Goal: Task Accomplishment & Management: Manage account settings

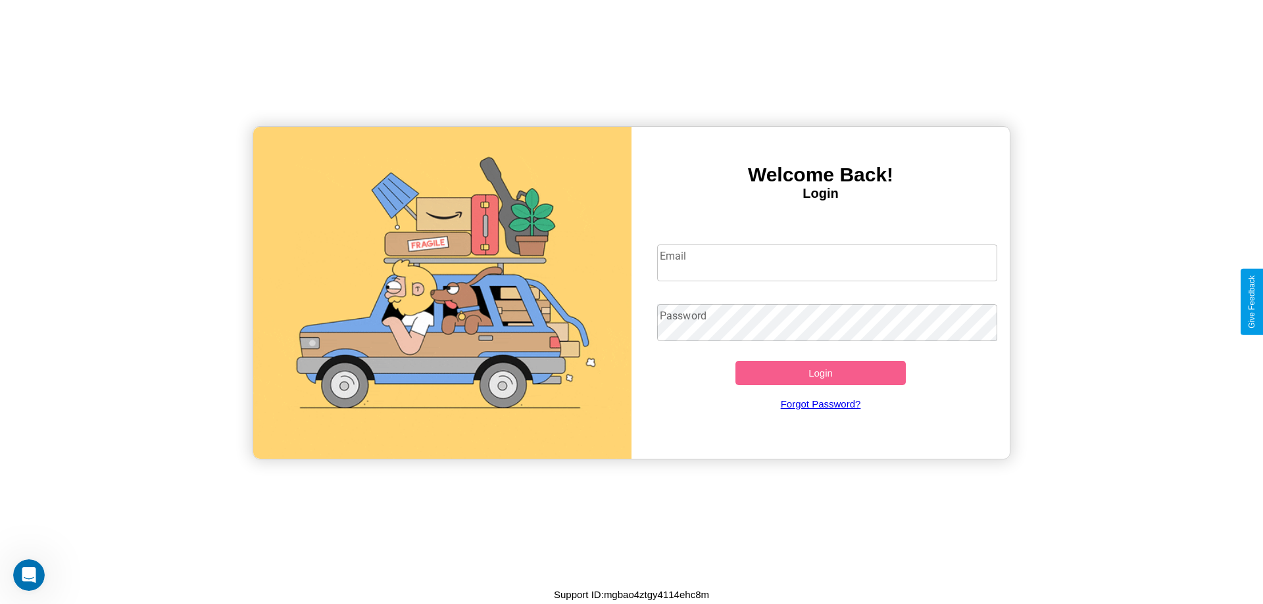
click at [827, 262] on input "Email" at bounding box center [827, 263] width 341 height 37
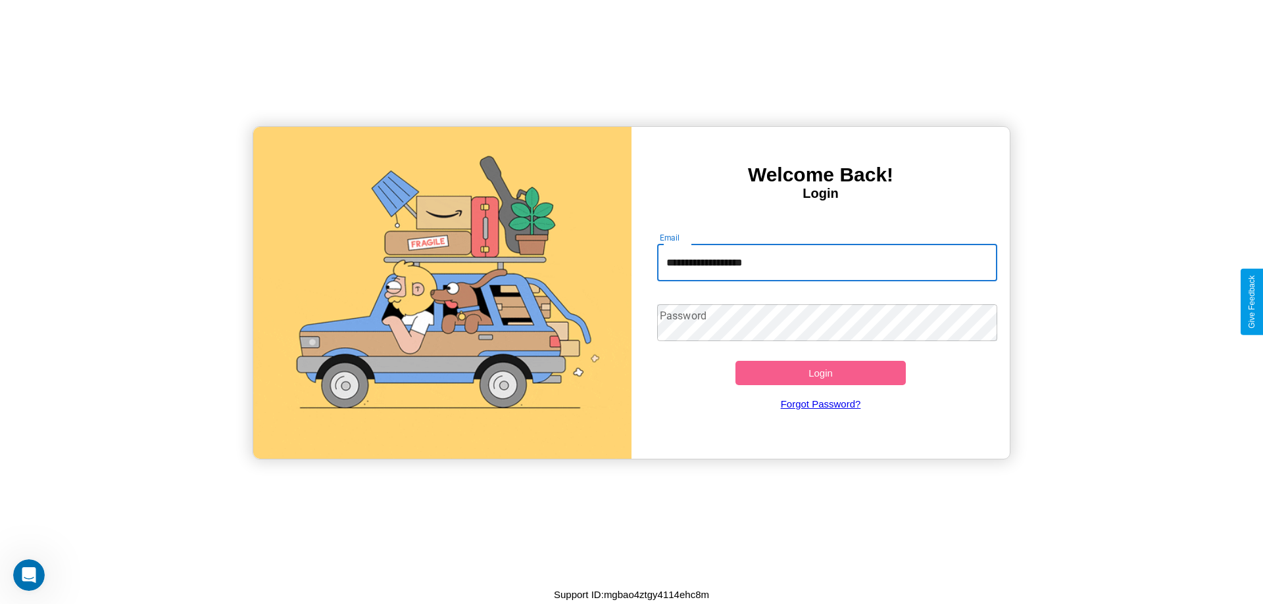
type input "**********"
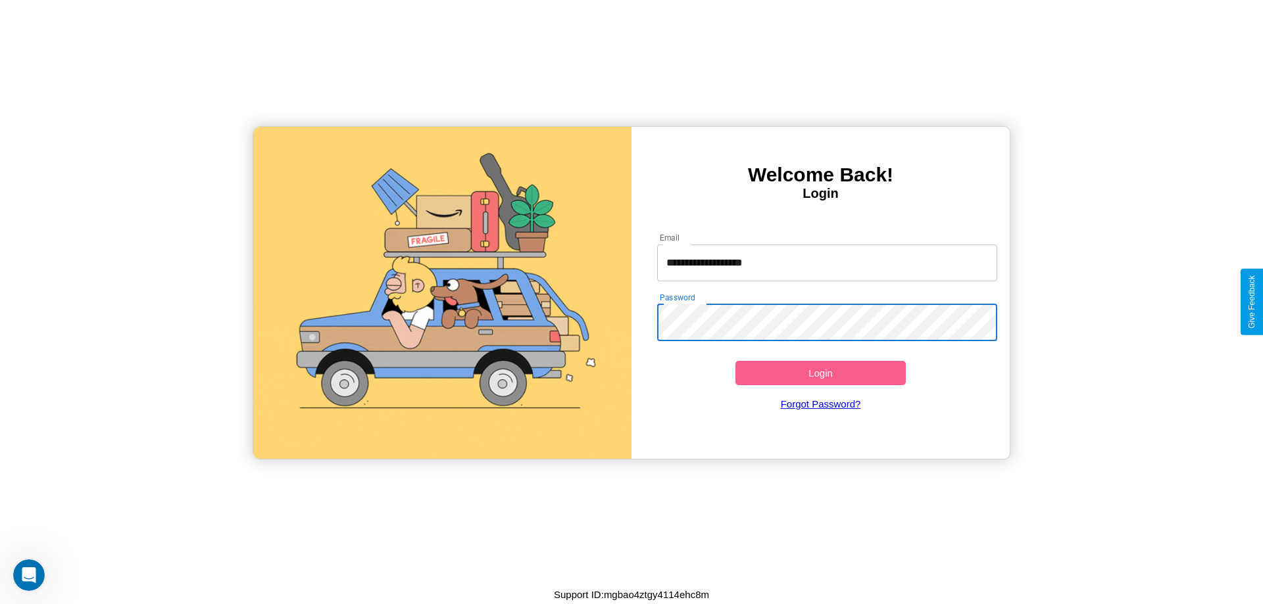
click at [820, 373] on button "Login" at bounding box center [820, 373] width 170 height 24
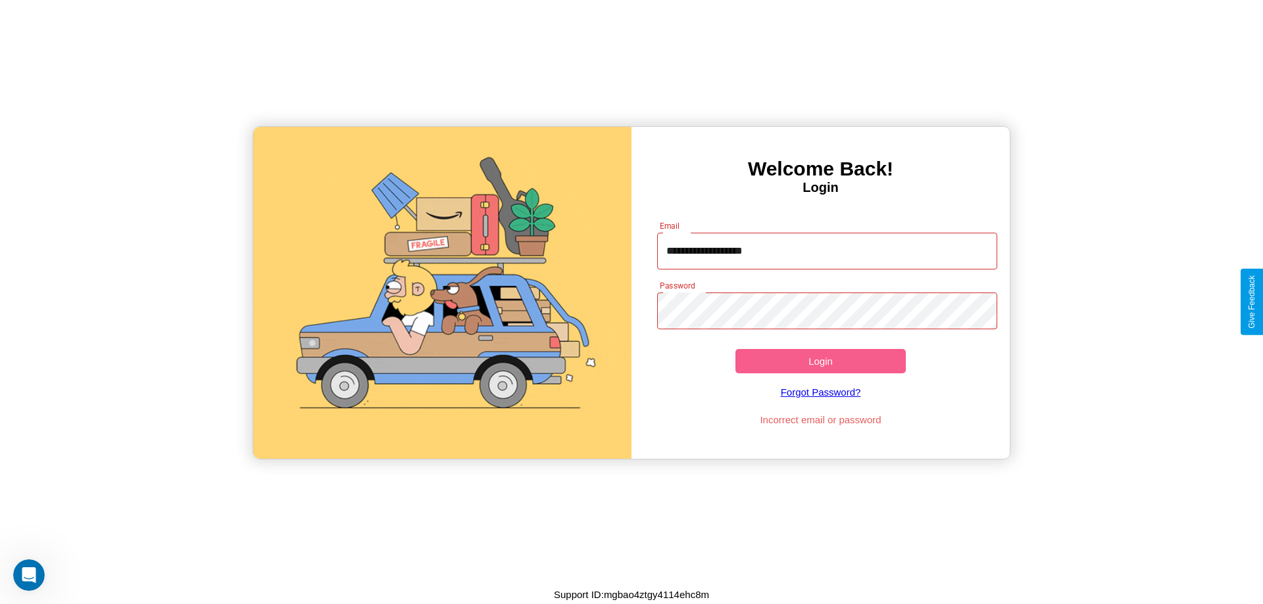
click at [820, 361] on button "Login" at bounding box center [820, 361] width 170 height 24
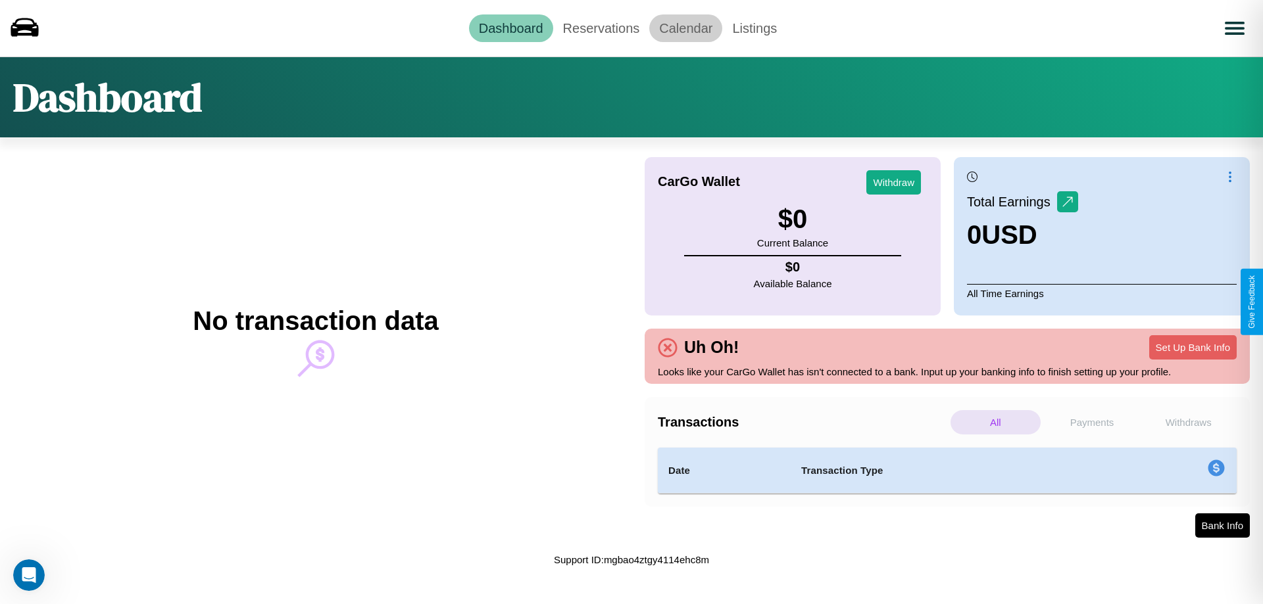
click at [685, 28] on link "Calendar" at bounding box center [685, 28] width 73 height 28
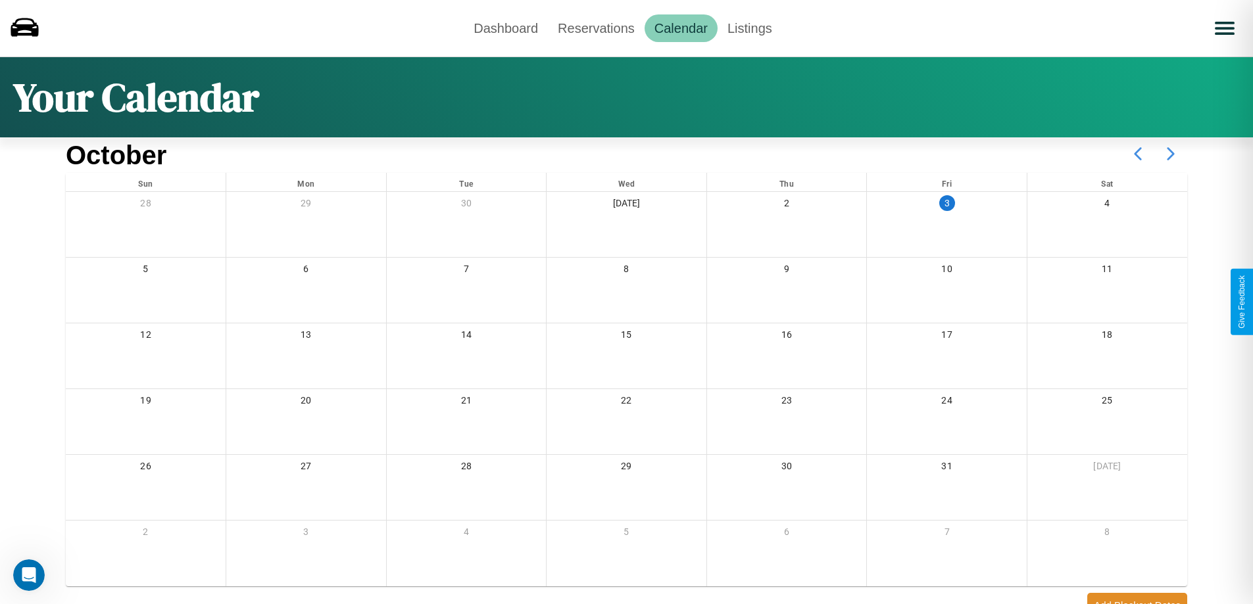
click at [1171, 154] on icon at bounding box center [1170, 153] width 33 height 33
click at [596, 28] on link "Reservations" at bounding box center [596, 28] width 97 height 28
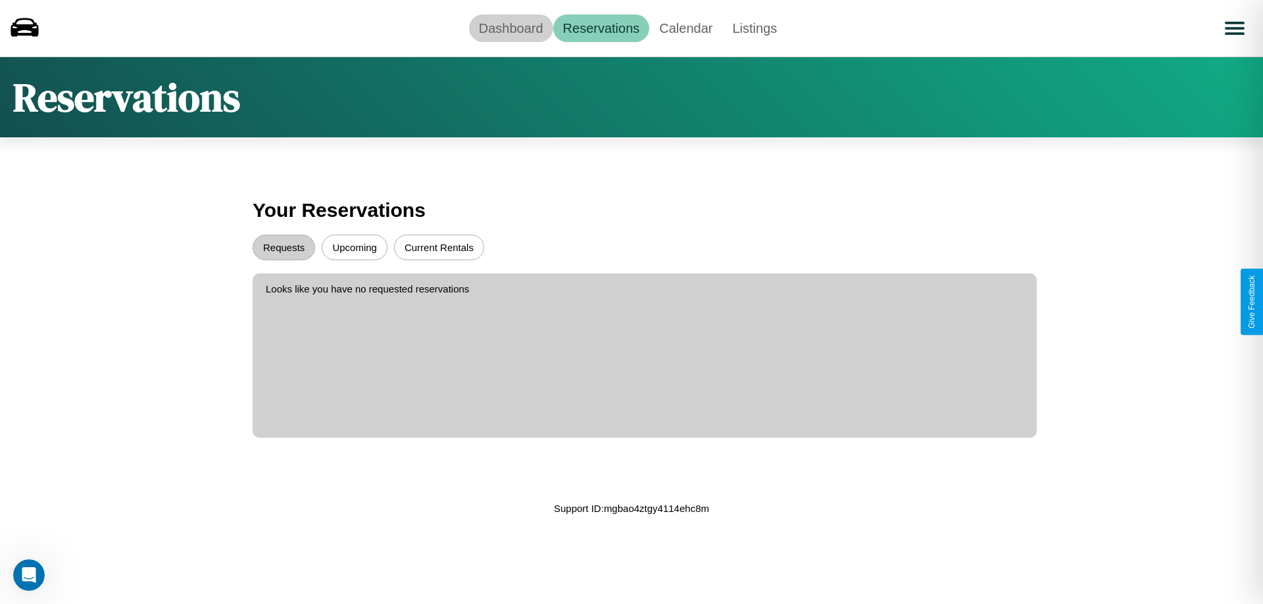
click at [510, 28] on link "Dashboard" at bounding box center [511, 28] width 84 height 28
